Goal: Transaction & Acquisition: Register for event/course

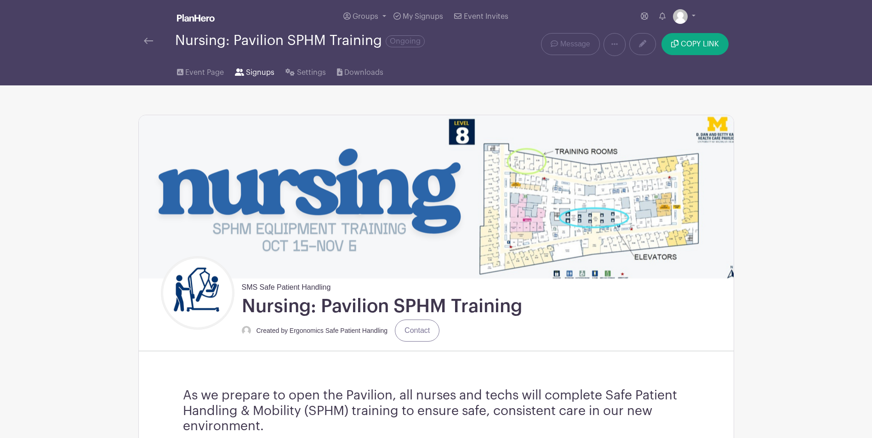
click at [254, 71] on span "Signups" at bounding box center [260, 72] width 28 height 11
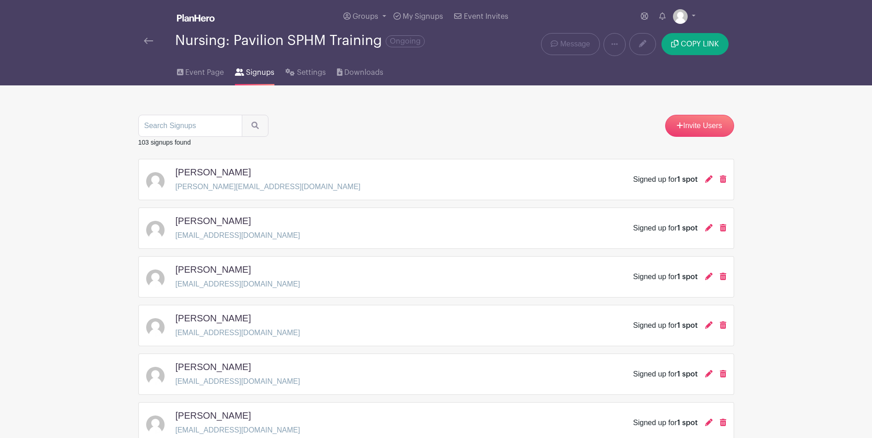
drag, startPoint x: 138, startPoint y: 142, endPoint x: 200, endPoint y: 143, distance: 62.1
click at [200, 143] on div "103 signups found" at bounding box center [436, 142] width 596 height 11
click at [187, 70] on span "Event Page" at bounding box center [204, 72] width 39 height 11
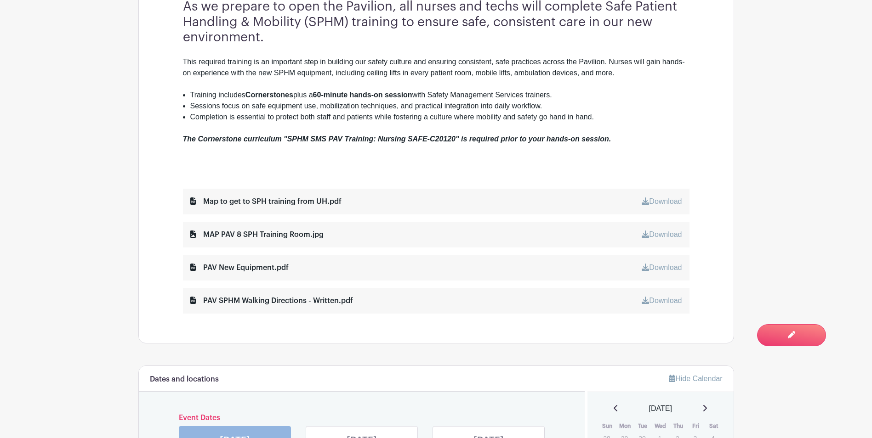
scroll to position [414, 0]
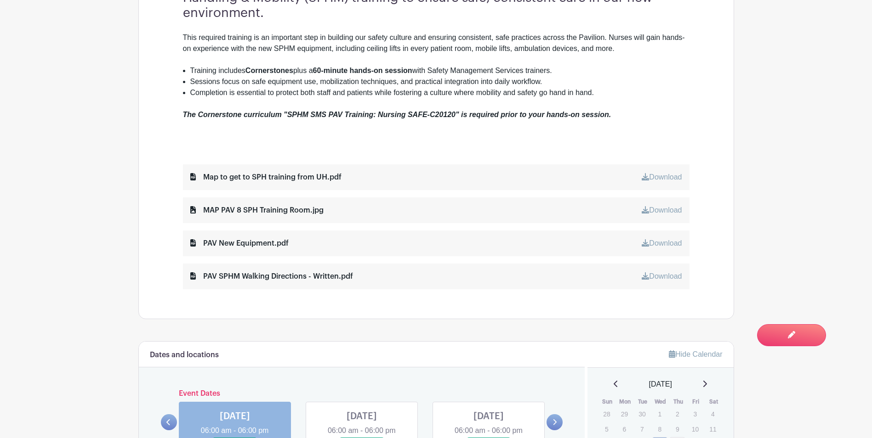
click at [658, 175] on link "Download" at bounding box center [662, 177] width 40 height 8
click at [664, 207] on link "Download" at bounding box center [662, 210] width 40 height 8
click at [651, 178] on link "Download" at bounding box center [662, 177] width 40 height 8
click at [664, 278] on link "Download" at bounding box center [662, 277] width 40 height 8
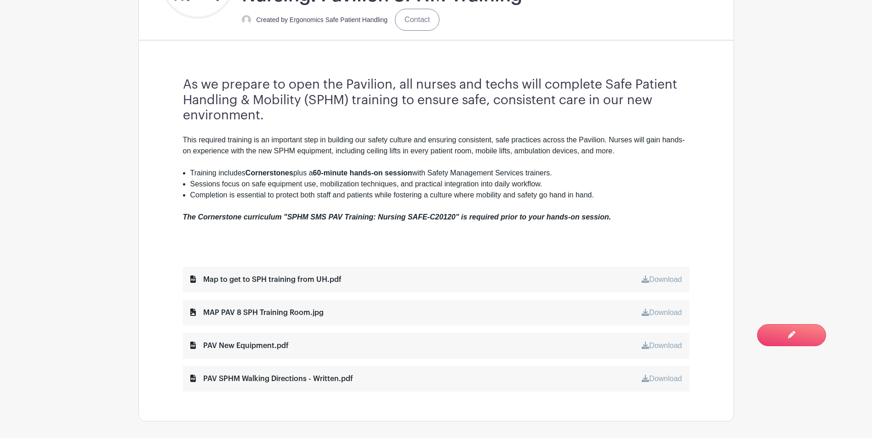
scroll to position [276, 0]
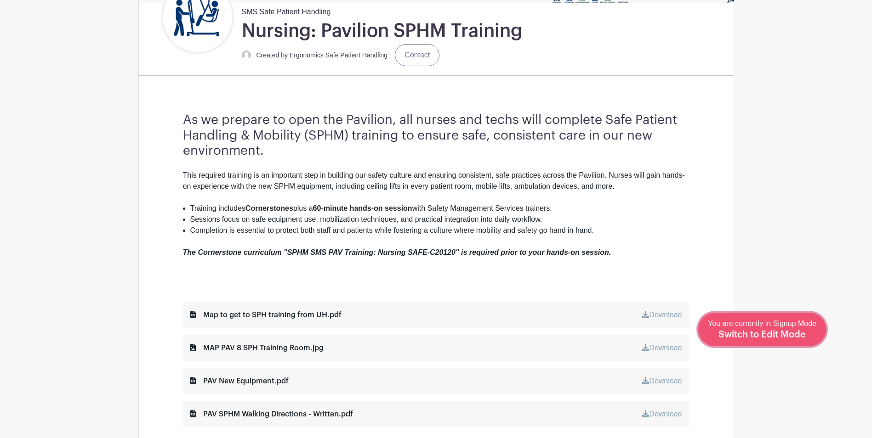
click at [792, 333] on span "Switch to Edit Mode" at bounding box center [761, 334] width 87 height 9
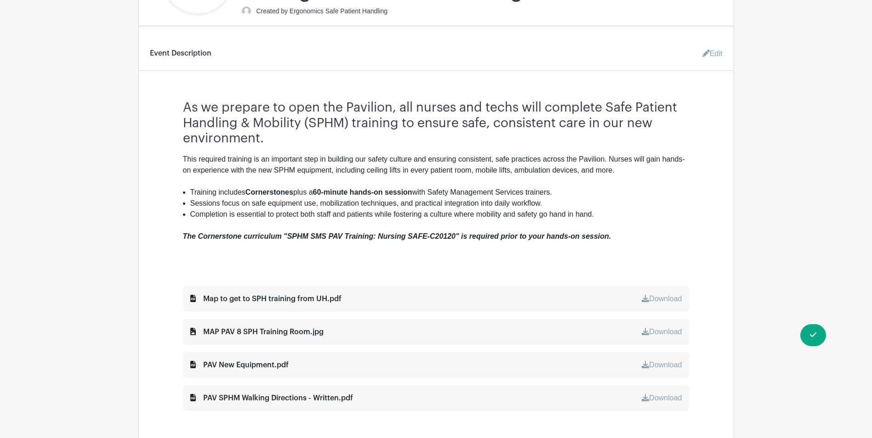
scroll to position [322, 0]
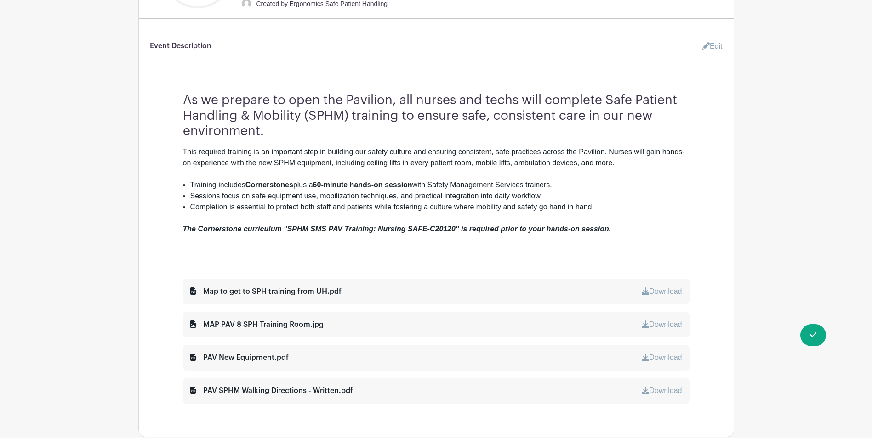
click at [708, 47] on link "Edit" at bounding box center [709, 46] width 28 height 18
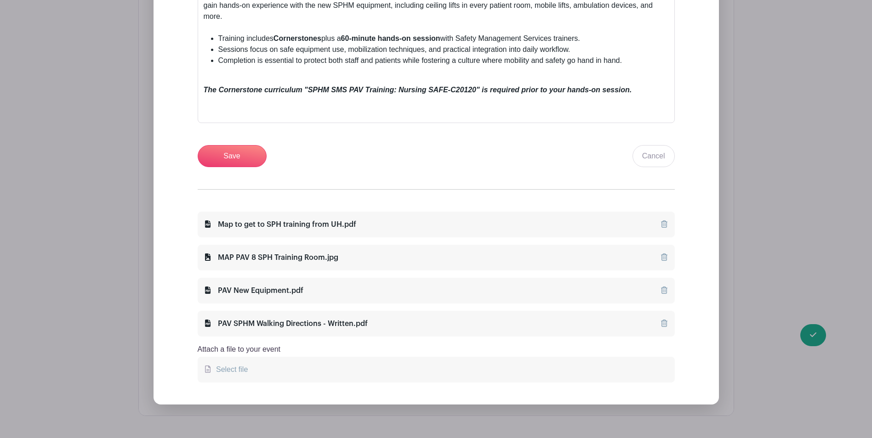
scroll to position [552, 0]
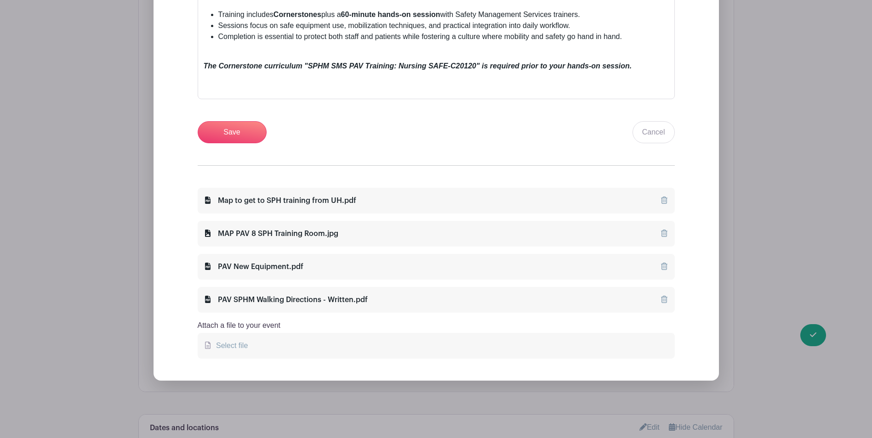
click at [663, 199] on icon at bounding box center [664, 200] width 6 height 7
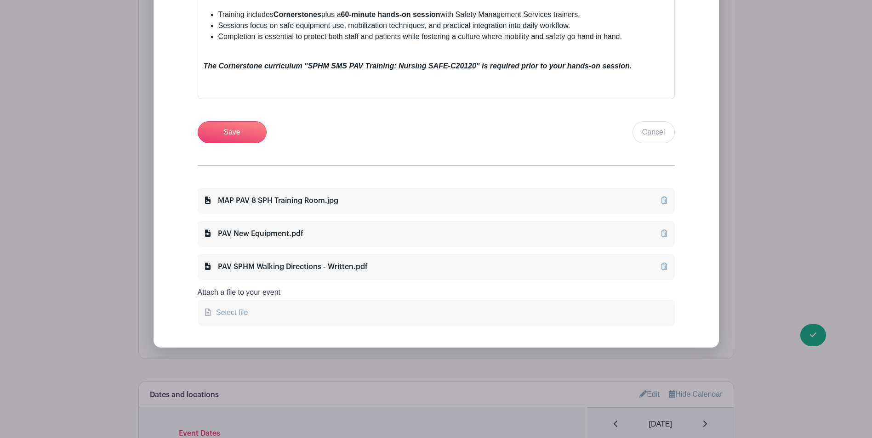
click at [663, 200] on icon at bounding box center [664, 200] width 6 height 7
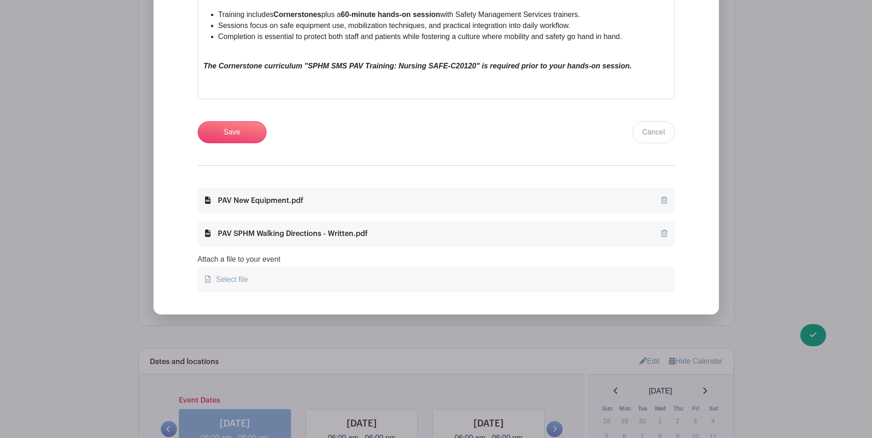
click at [664, 198] on icon at bounding box center [664, 200] width 6 height 7
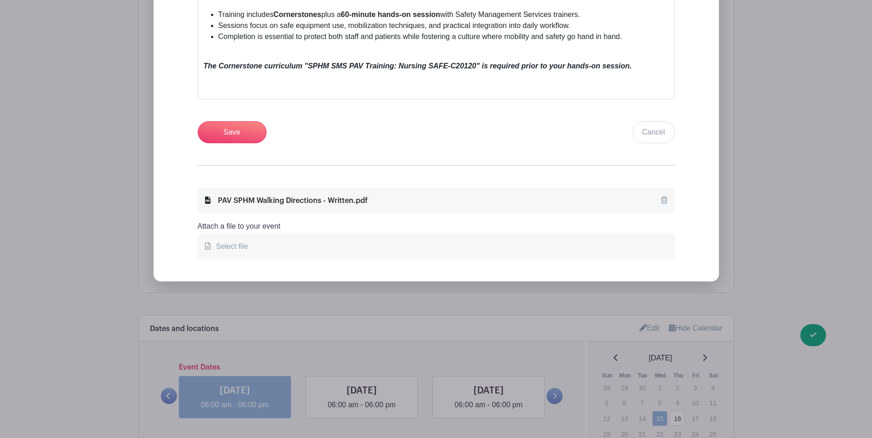
click at [665, 202] on icon at bounding box center [664, 200] width 6 height 7
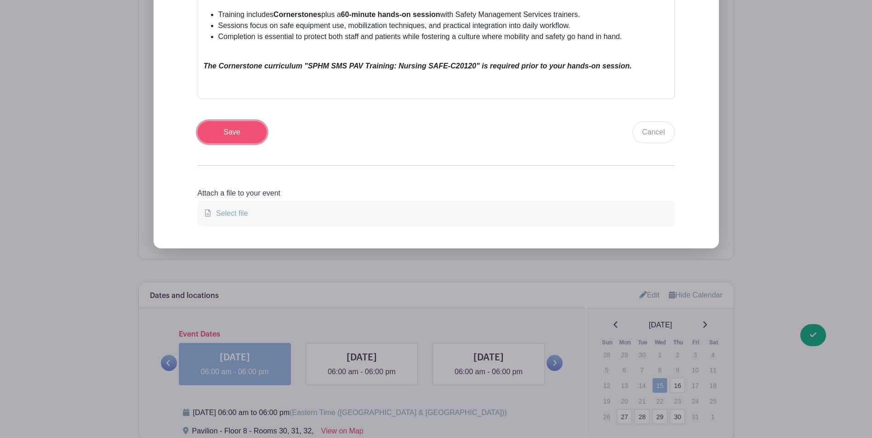
click at [239, 136] on input "Save" at bounding box center [232, 132] width 69 height 22
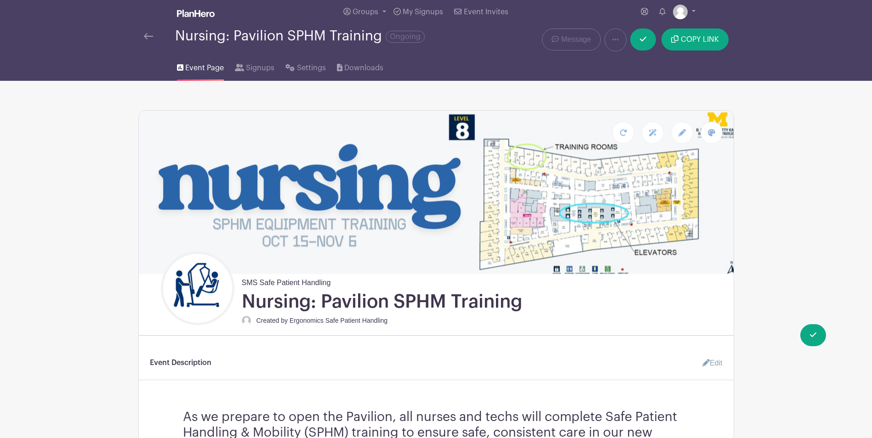
scroll to position [0, 0]
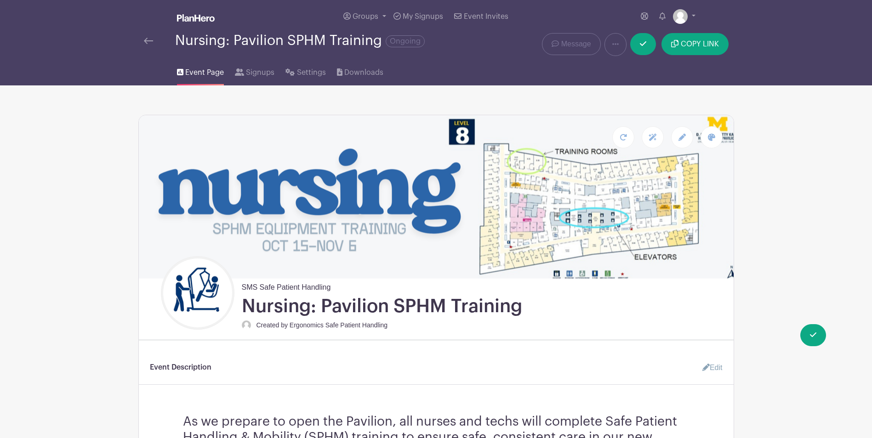
click at [704, 365] on icon at bounding box center [705, 367] width 7 height 7
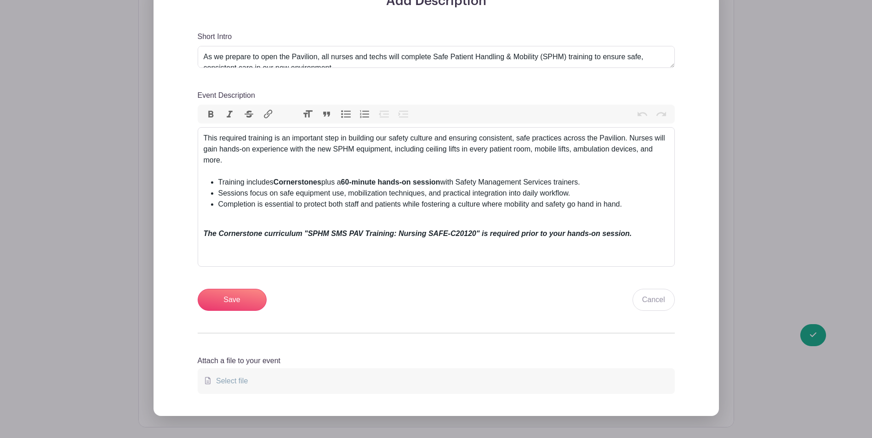
scroll to position [414, 0]
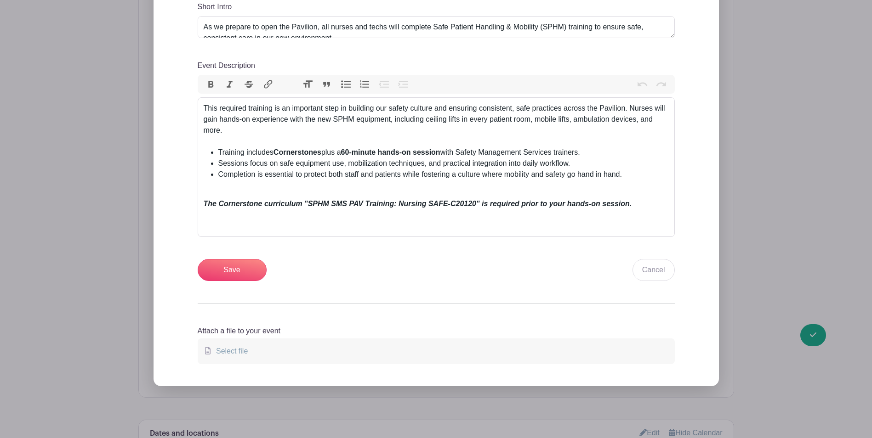
click at [236, 348] on span "Select file" at bounding box center [229, 351] width 35 height 8
click at [0, 0] on input "Select file" at bounding box center [0, 0] width 0 height 0
click at [244, 353] on span "Select file" at bounding box center [229, 351] width 35 height 8
click at [0, 0] on input "Select file" at bounding box center [0, 0] width 0 height 0
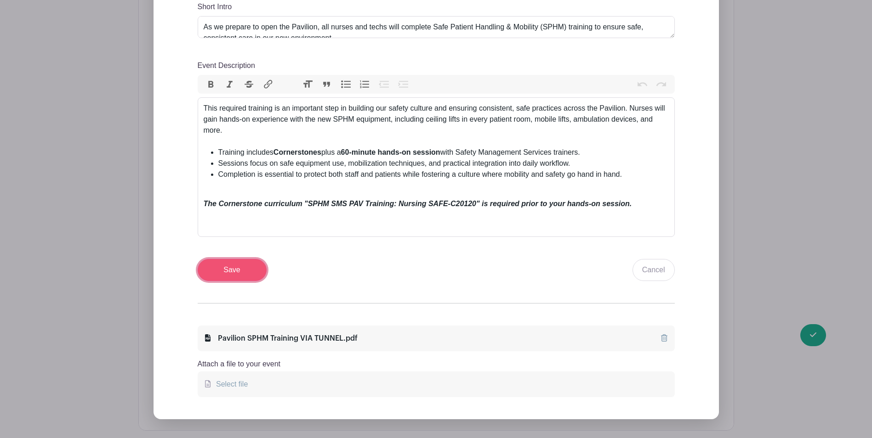
click at [249, 267] on input "Save" at bounding box center [232, 270] width 69 height 22
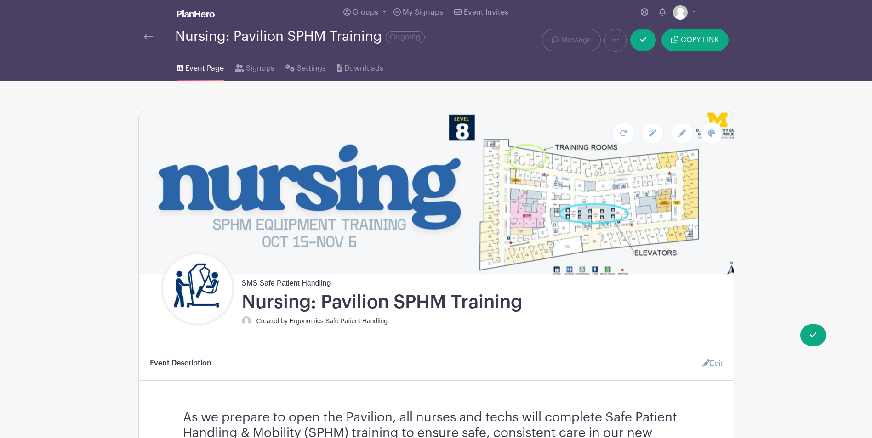
scroll to position [0, 0]
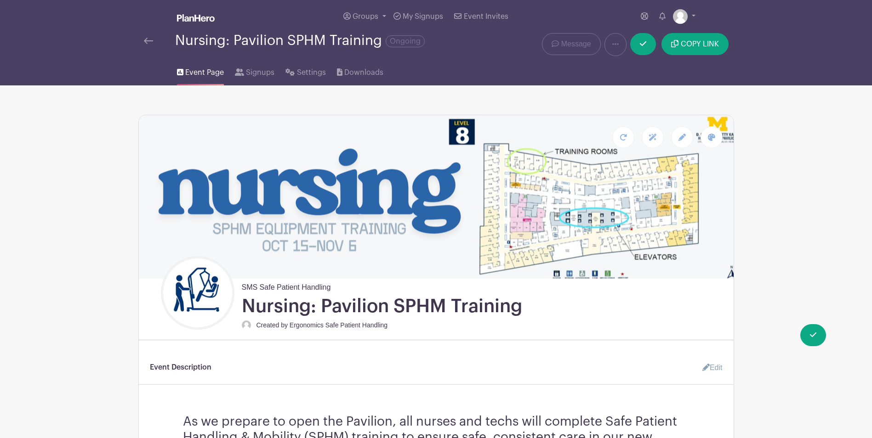
click at [202, 17] on img at bounding box center [196, 17] width 38 height 7
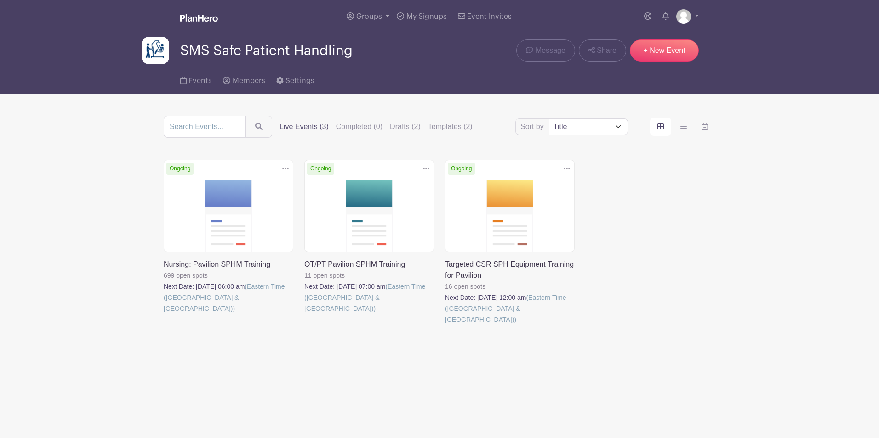
click at [304, 314] on link at bounding box center [304, 314] width 0 height 0
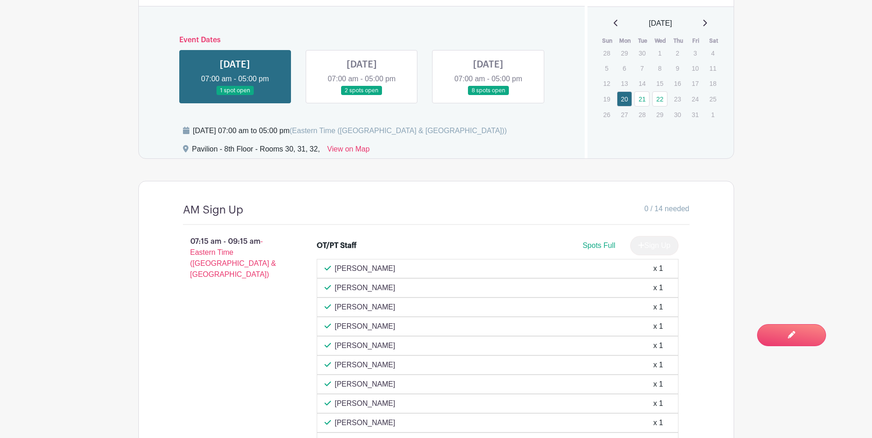
scroll to position [689, 0]
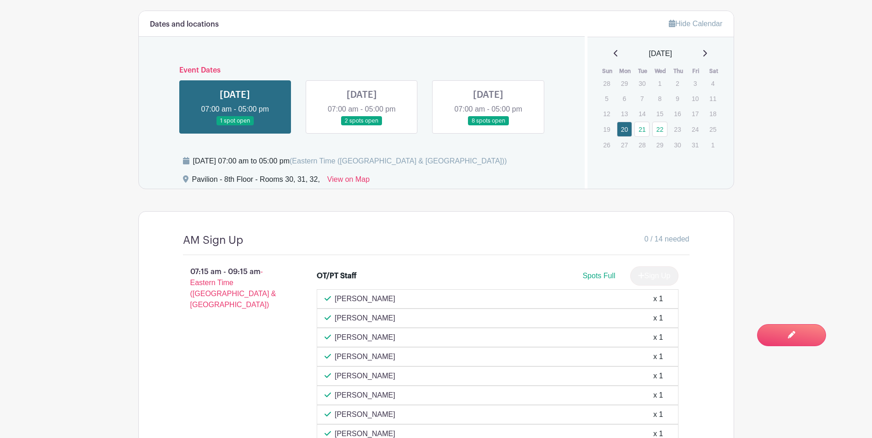
click at [362, 126] on link at bounding box center [362, 126] width 0 height 0
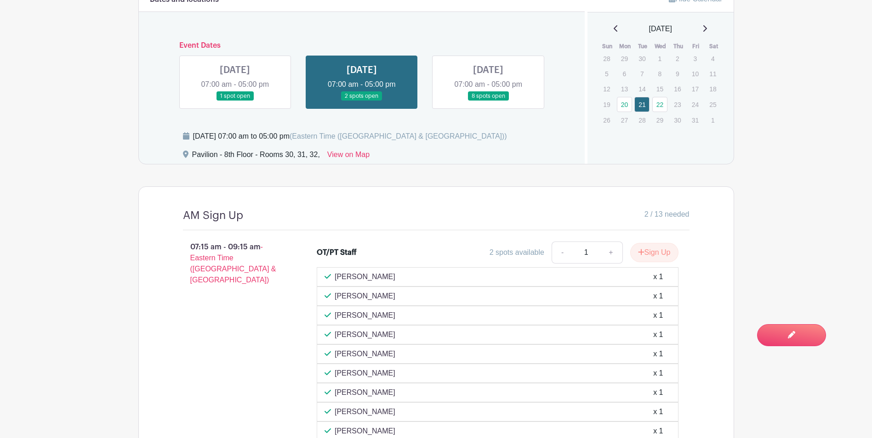
scroll to position [735, 0]
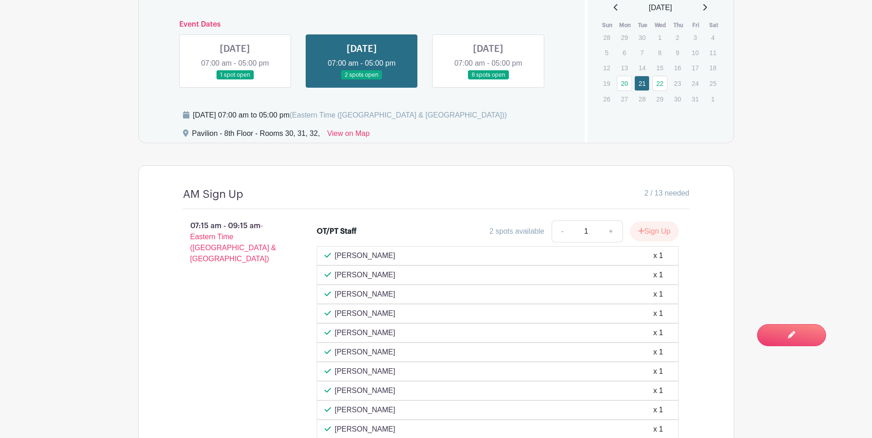
click at [651, 313] on div "[PERSON_NAME] x 1" at bounding box center [497, 313] width 346 height 11
click at [618, 313] on div "[PERSON_NAME] x 1" at bounding box center [497, 313] width 346 height 11
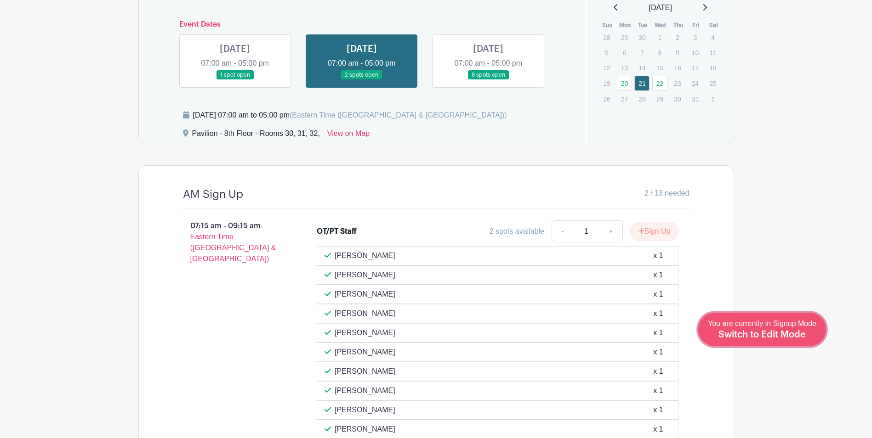
click at [772, 330] on span "Switch to Edit Mode" at bounding box center [761, 334] width 87 height 9
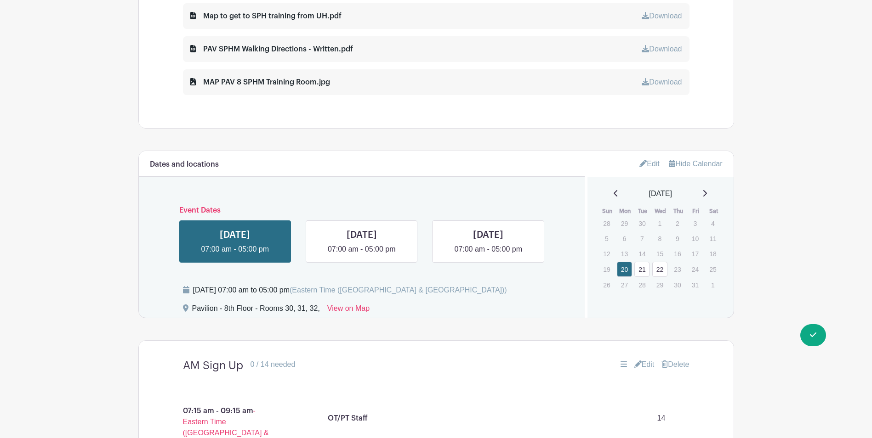
scroll to position [552, 0]
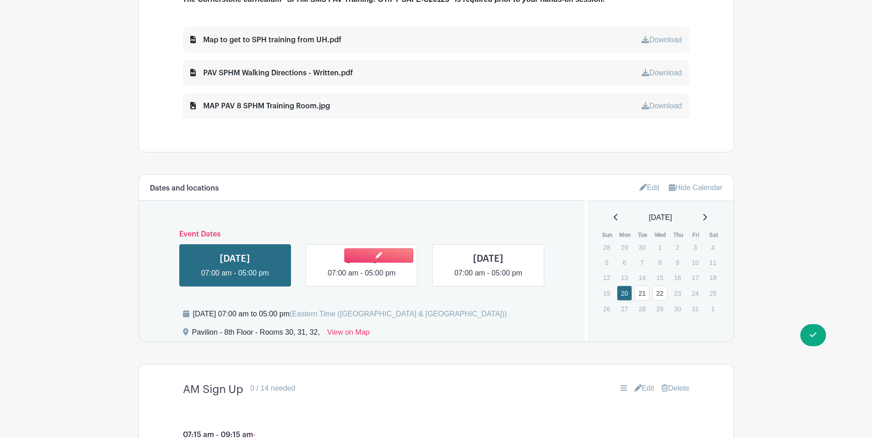
click at [362, 279] on link at bounding box center [362, 279] width 0 height 0
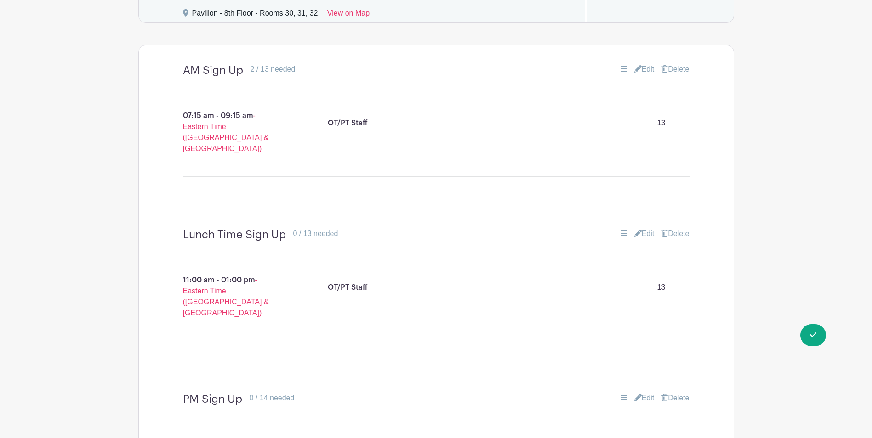
scroll to position [873, 0]
click at [569, 114] on div "OT/PT Staff 13" at bounding box center [505, 121] width 362 height 26
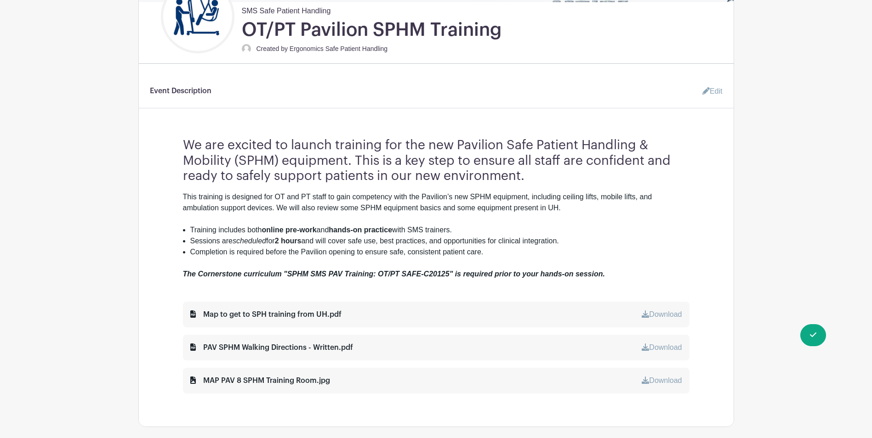
scroll to position [0, 0]
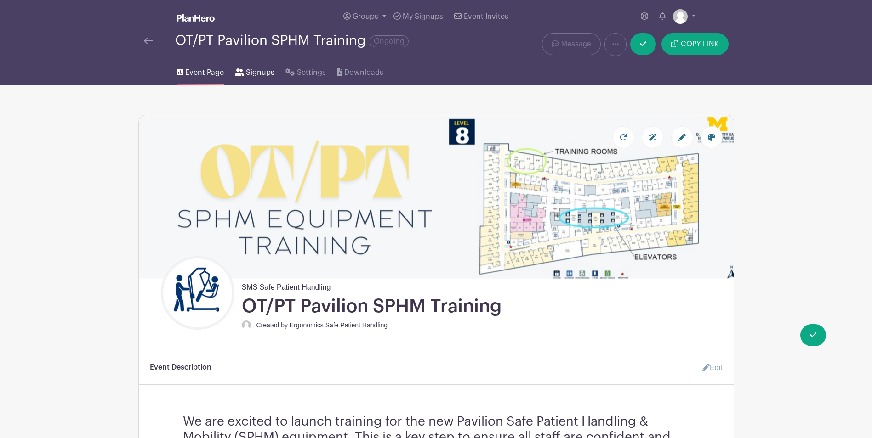
click at [260, 71] on span "Signups" at bounding box center [260, 72] width 28 height 11
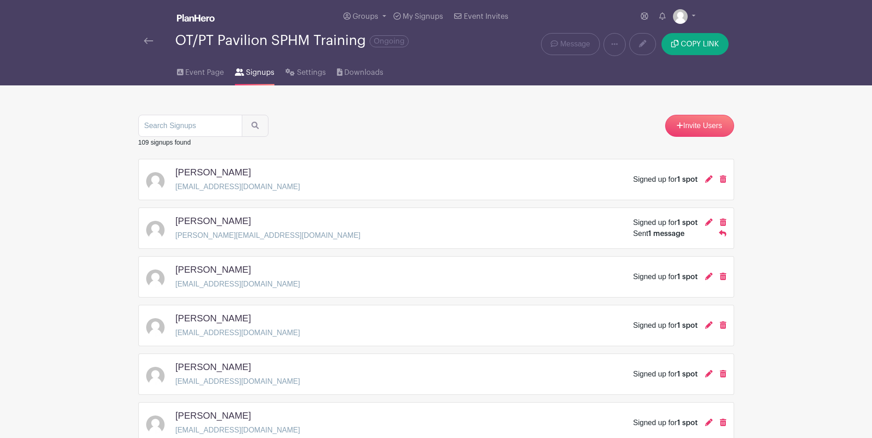
scroll to position [46, 0]
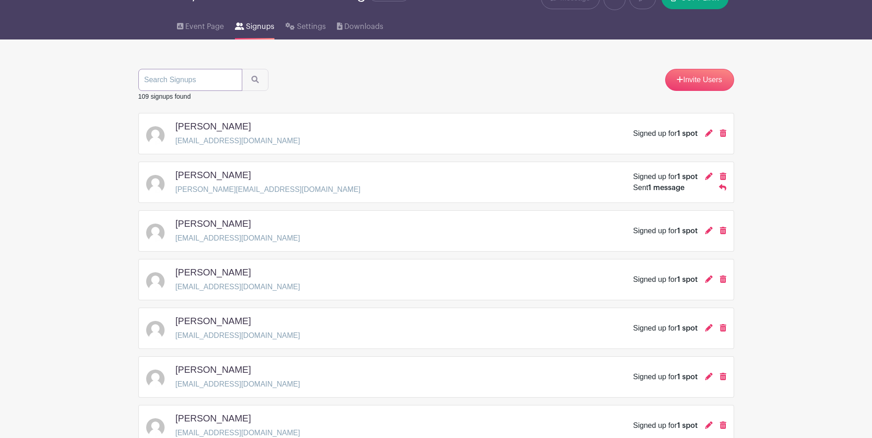
click at [177, 78] on input "search" at bounding box center [190, 80] width 104 height 22
type input "megan"
click at [242, 69] on button "submit" at bounding box center [255, 80] width 27 height 22
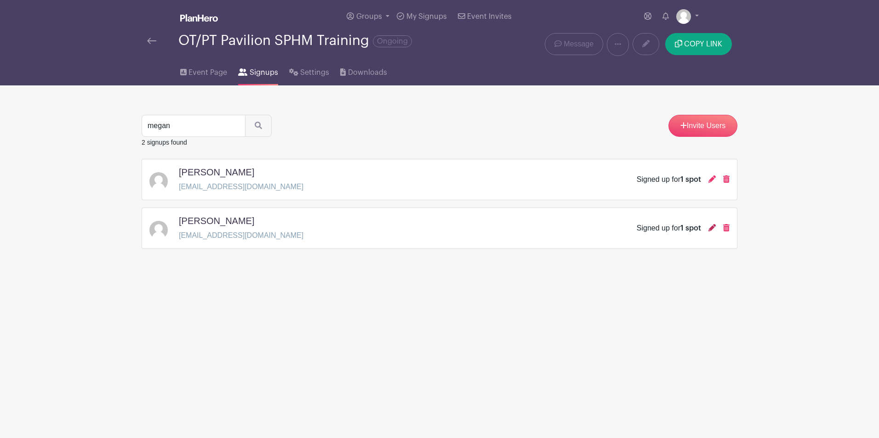
click at [714, 226] on icon at bounding box center [711, 227] width 7 height 7
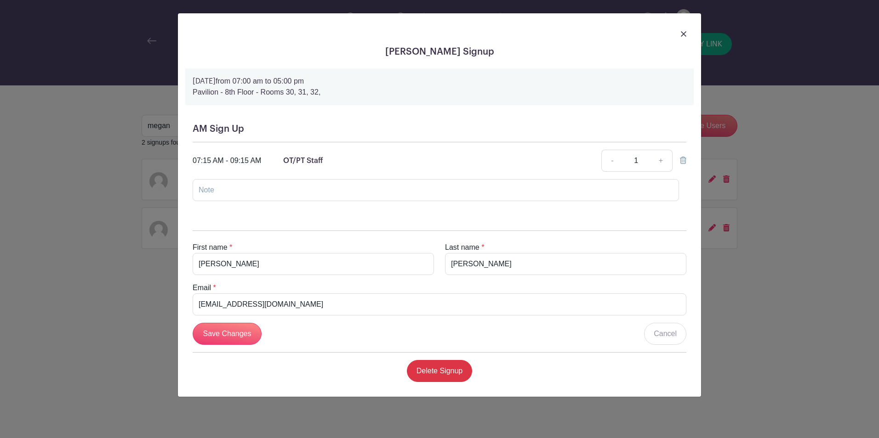
click at [308, 81] on p "[DATE] 07:00 am to 05:00 pm" at bounding box center [440, 81] width 494 height 11
click at [453, 370] on link "Delete Signup" at bounding box center [440, 371] width 66 height 22
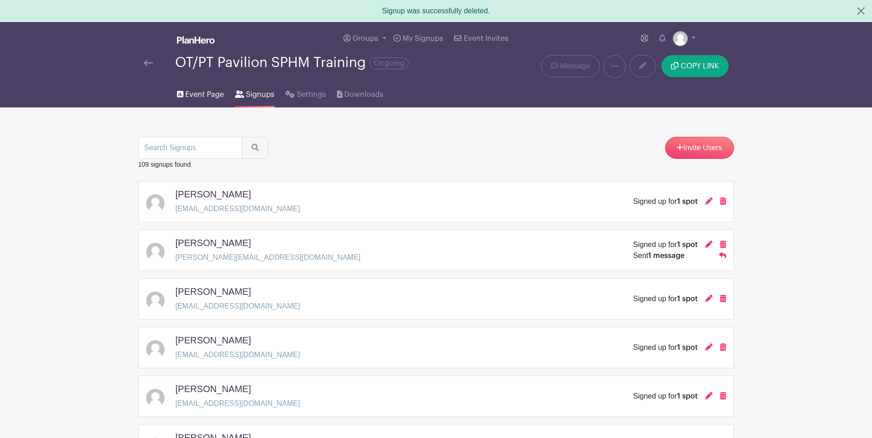
click at [200, 89] on span "Event Page" at bounding box center [204, 94] width 39 height 11
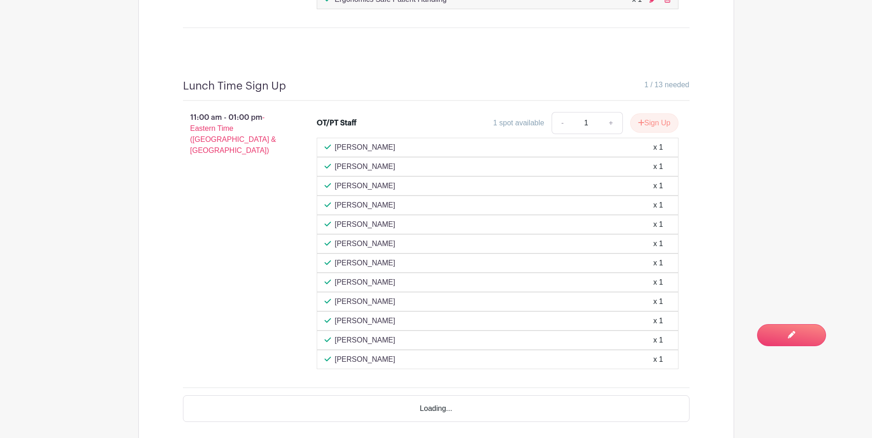
scroll to position [1241, 0]
click at [645, 121] on button "Sign Up" at bounding box center [654, 122] width 48 height 19
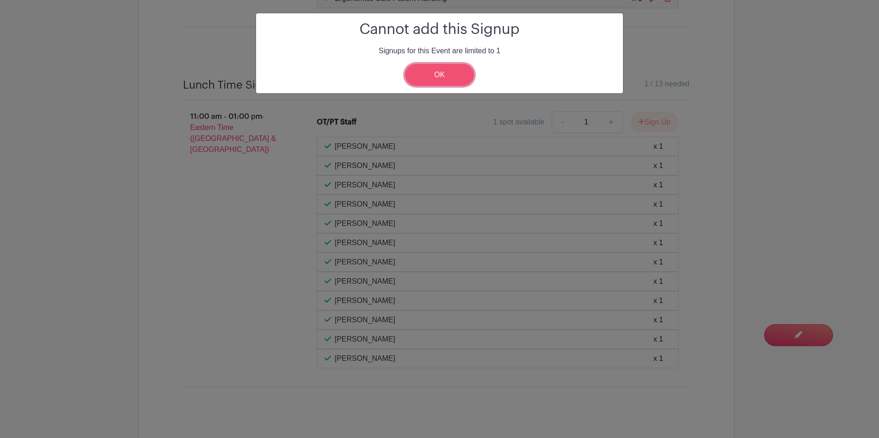
click at [434, 77] on link "OK" at bounding box center [439, 75] width 69 height 22
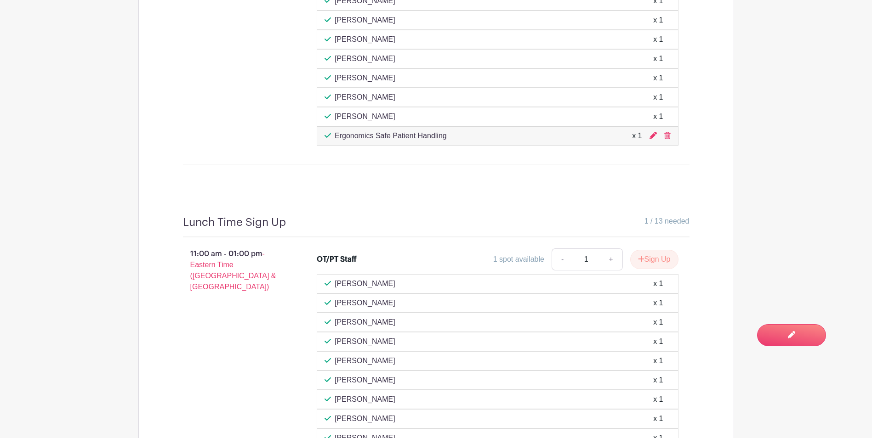
scroll to position [1103, 0]
click at [668, 136] on icon at bounding box center [667, 135] width 6 height 7
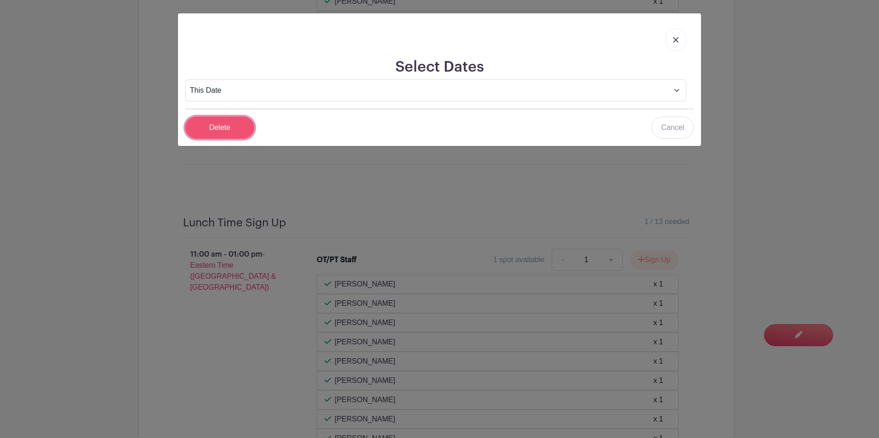
click at [222, 130] on input "Delete" at bounding box center [219, 128] width 69 height 22
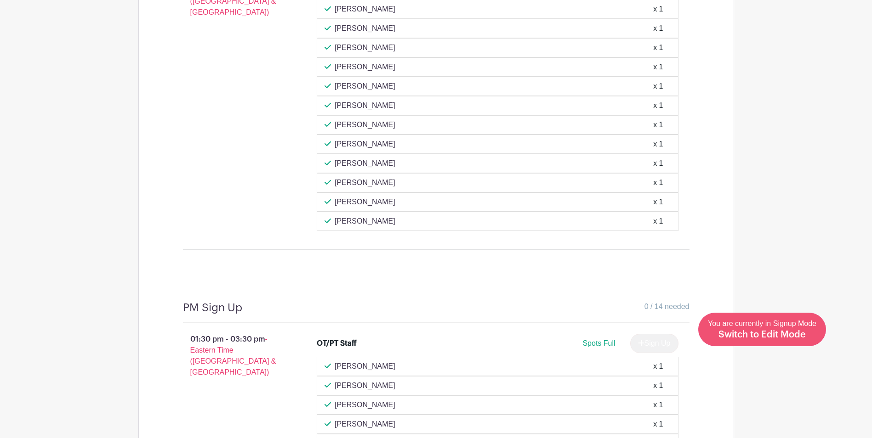
scroll to position [1333, 0]
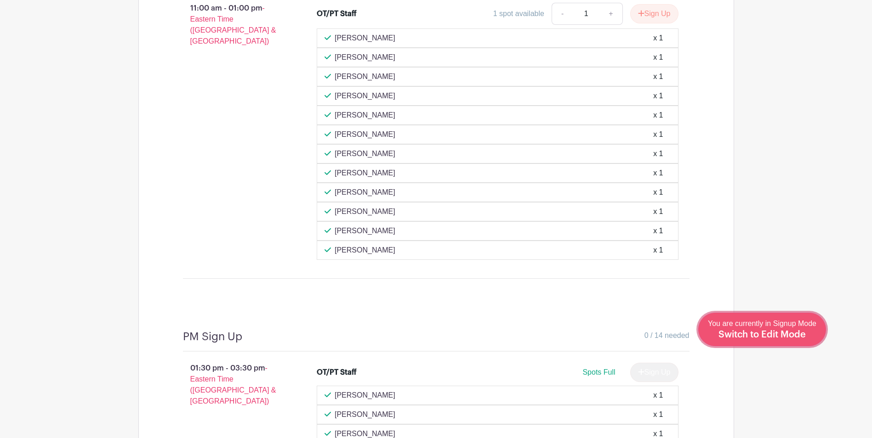
click at [804, 335] on span "Switch to Edit Mode" at bounding box center [761, 334] width 87 height 9
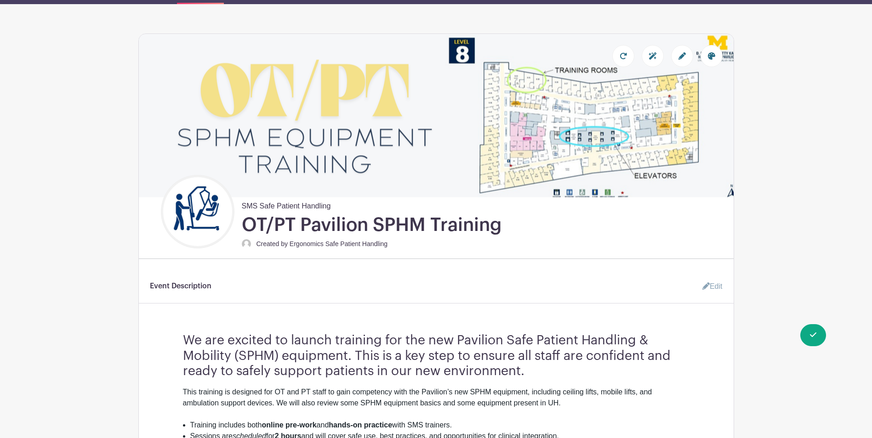
scroll to position [46, 0]
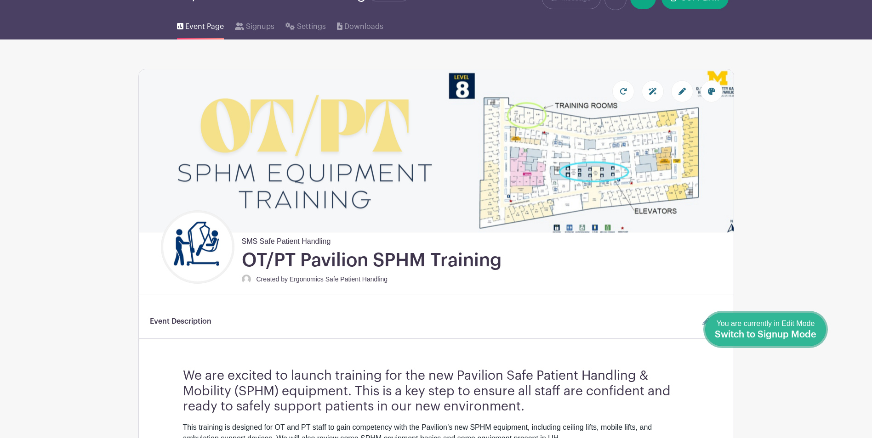
click at [814, 335] on span "Switch to Signup Mode" at bounding box center [766, 334] width 102 height 9
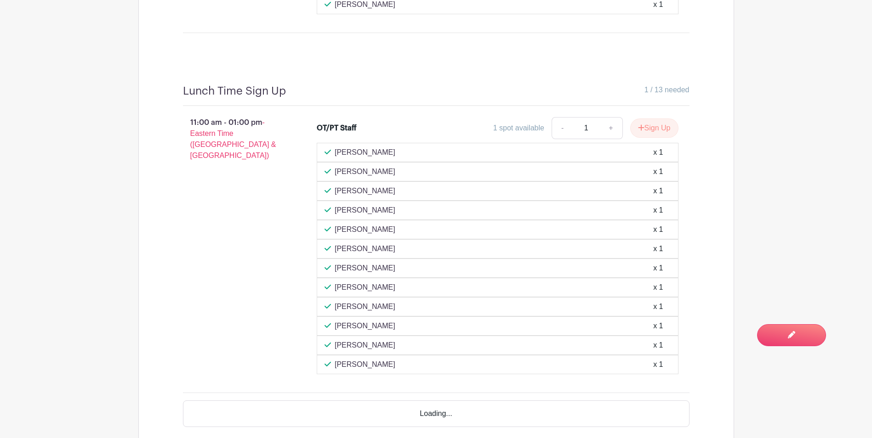
scroll to position [1242, 0]
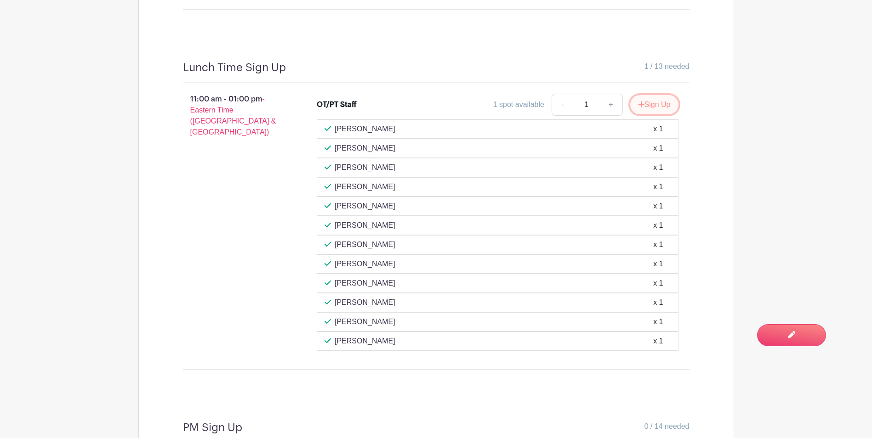
click at [656, 111] on button "Sign Up" at bounding box center [654, 104] width 48 height 19
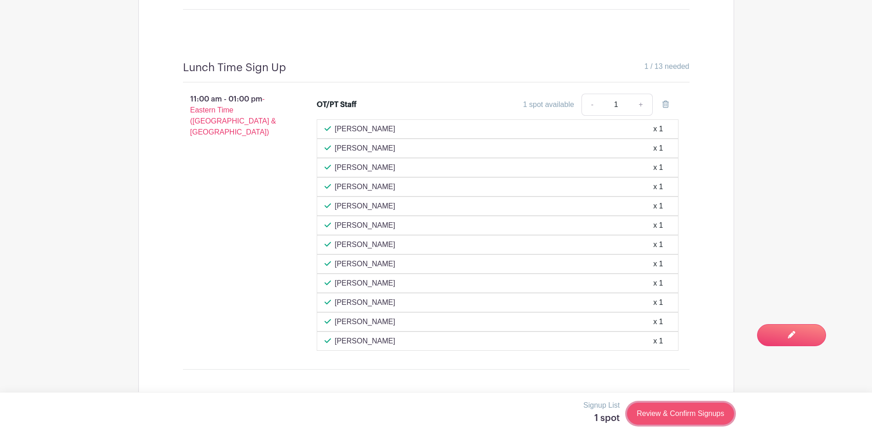
click at [684, 416] on link "Review & Confirm Signups" at bounding box center [680, 414] width 107 height 22
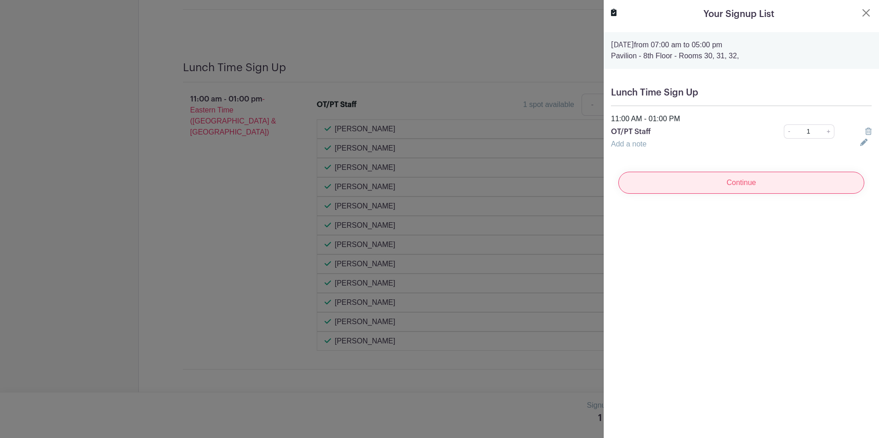
click at [707, 188] on input "Continue" at bounding box center [741, 183] width 246 height 22
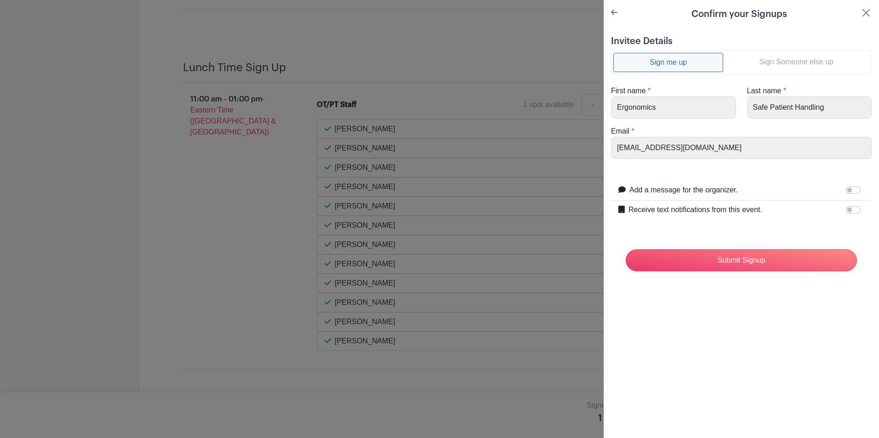
click at [780, 67] on link "Sign Someone else up" at bounding box center [796, 62] width 146 height 18
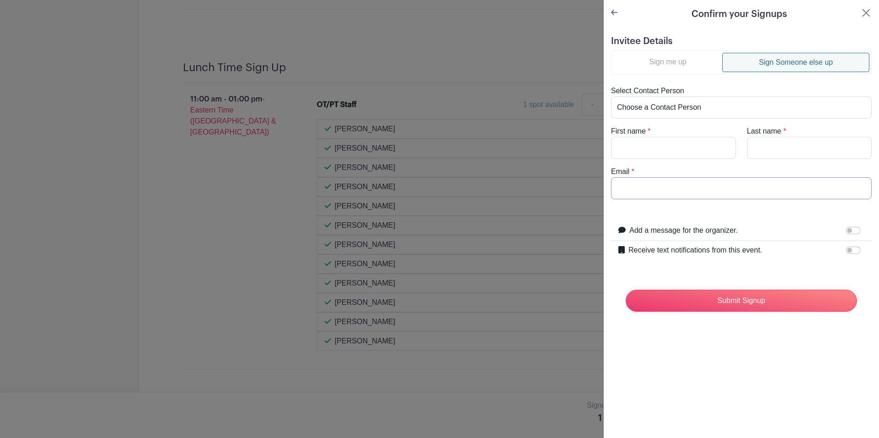
click at [693, 180] on input "Email" at bounding box center [741, 188] width 261 height 22
paste input "[EMAIL_ADDRESS][DOMAIN_NAME]"
type input "[EMAIL_ADDRESS][DOMAIN_NAME]"
click at [692, 152] on input "First name" at bounding box center [673, 148] width 125 height 22
type input "[PERSON_NAME]"
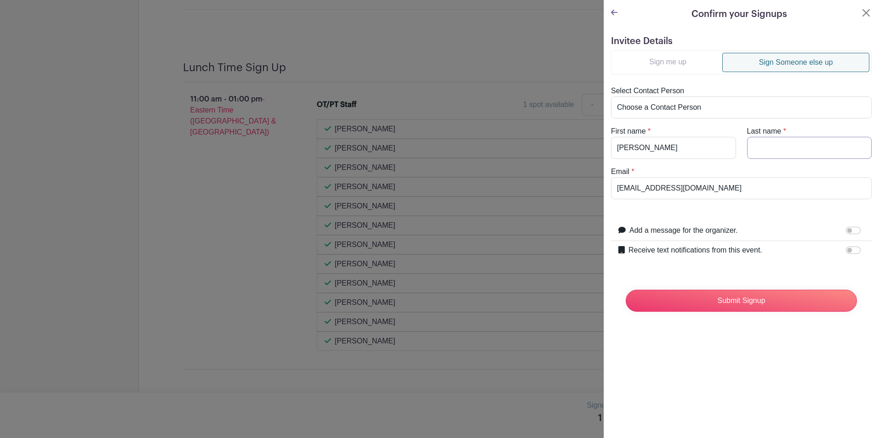
click at [835, 147] on input "Last name" at bounding box center [809, 148] width 125 height 22
type input "[PERSON_NAME]"
click at [711, 307] on input "Submit Signup" at bounding box center [741, 301] width 231 height 22
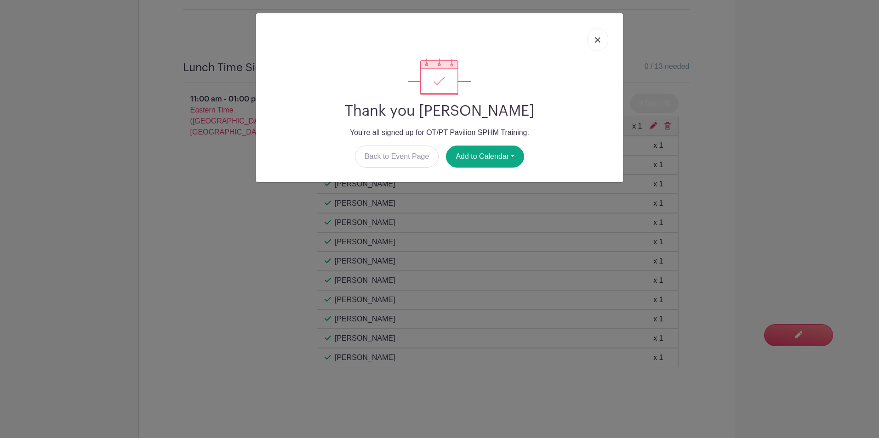
click at [597, 45] on link at bounding box center [597, 39] width 21 height 23
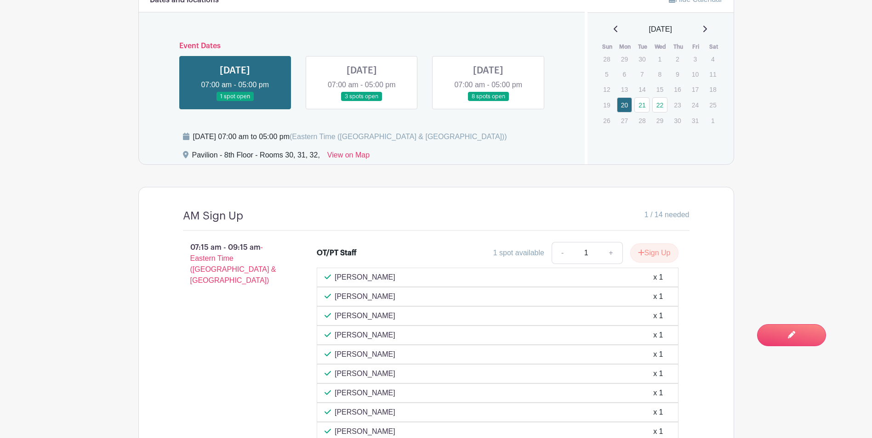
scroll to position [690, 0]
